Goal: Information Seeking & Learning: Understand process/instructions

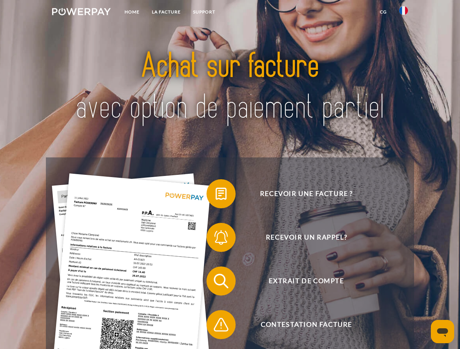
click at [81, 13] on img at bounding box center [81, 11] width 59 height 7
click at [403, 13] on img at bounding box center [403, 10] width 9 height 9
click at [383, 12] on link "CG" at bounding box center [382, 11] width 19 height 13
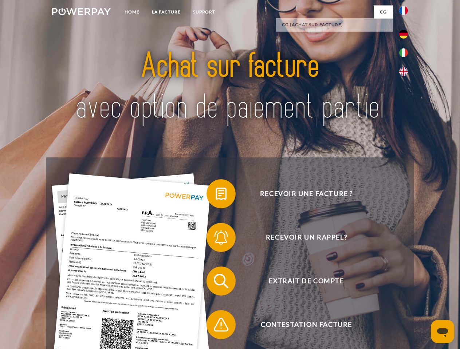
click at [215, 195] on span at bounding box center [210, 194] width 36 height 36
click at [215, 239] on span at bounding box center [210, 237] width 36 height 36
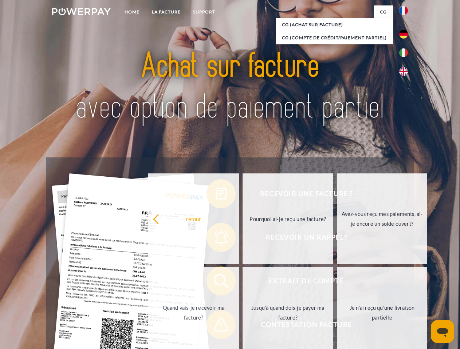
click at [242, 283] on link "Jusqu'à quand dois-je payer ma facture?" at bounding box center [287, 313] width 91 height 91
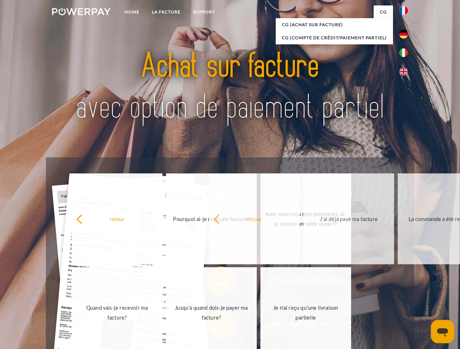
click at [215, 326] on span at bounding box center [210, 325] width 36 height 36
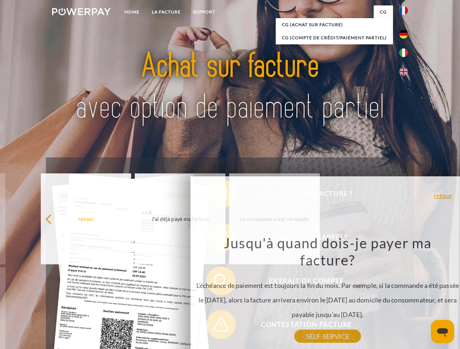
click at [442, 332] on icon "Ouvrir la fenêtre de messagerie" at bounding box center [442, 333] width 11 height 9
